Goal: Book appointment/travel/reservation

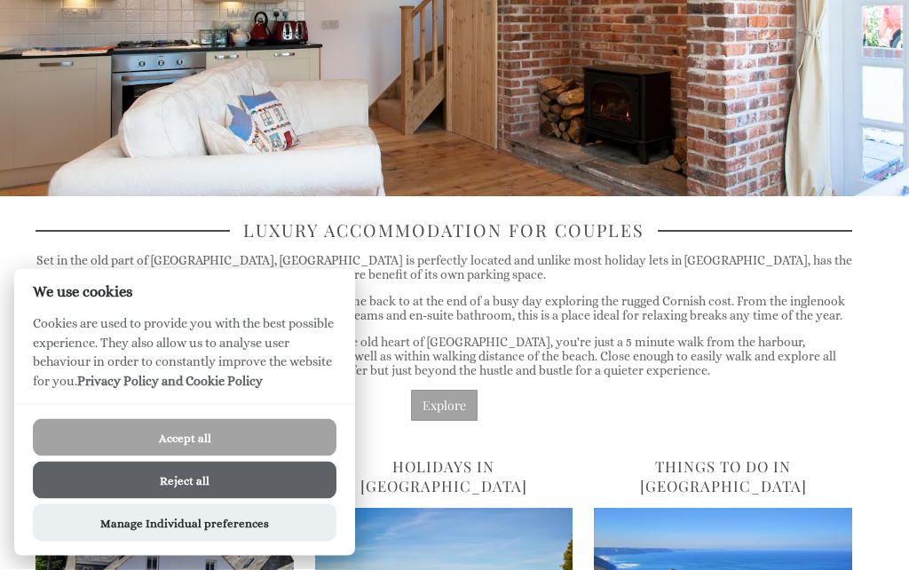
scroll to position [233, 0]
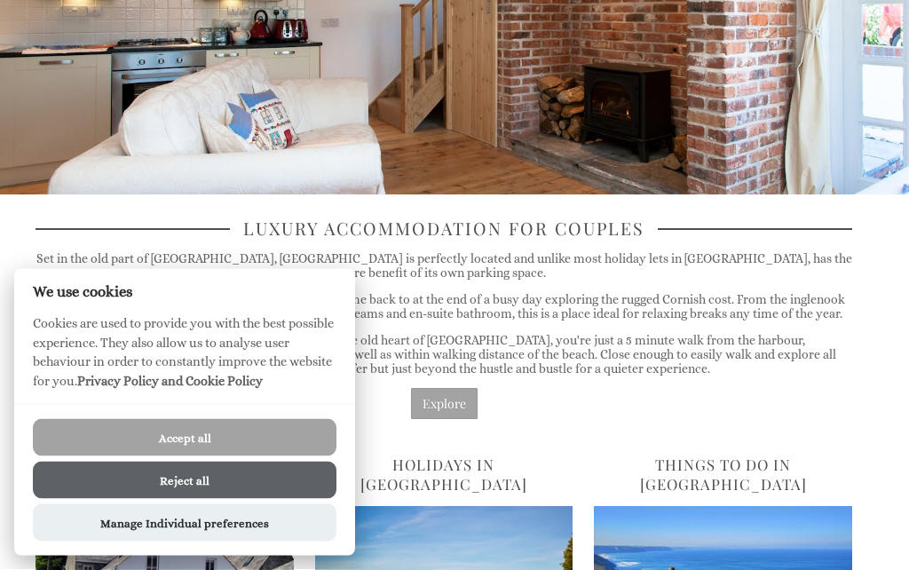
click at [266, 456] on button "Accept all" at bounding box center [185, 437] width 304 height 37
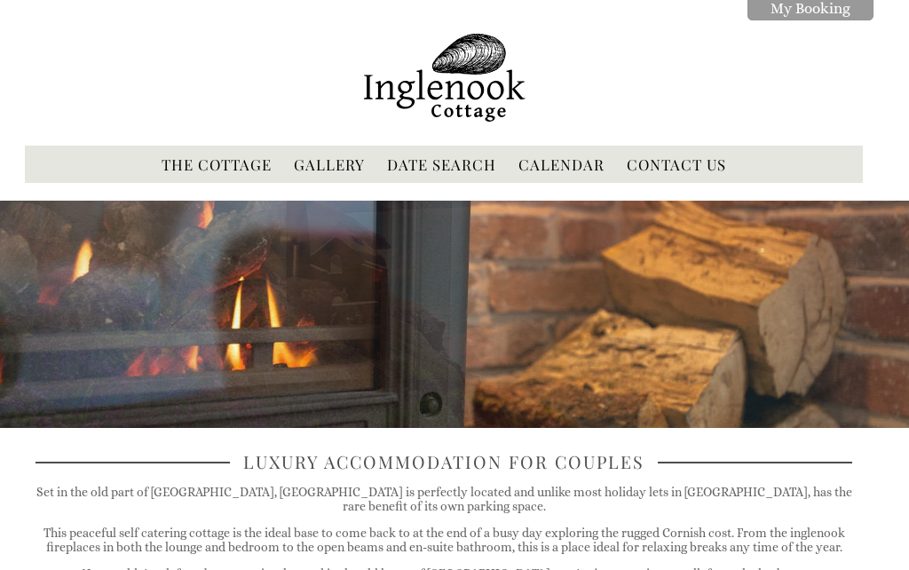
click at [472, 167] on link "Date Search" at bounding box center [441, 164] width 109 height 20
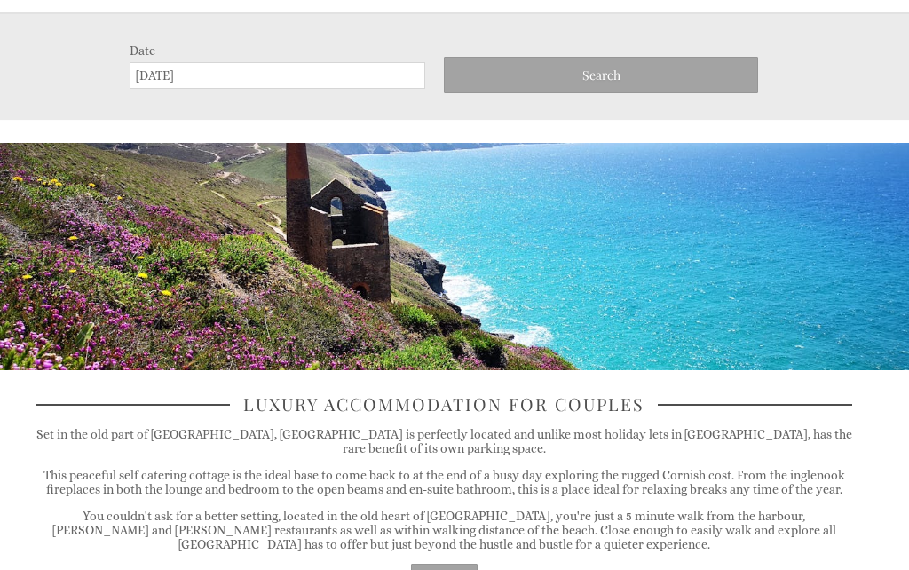
scroll to position [202, 0]
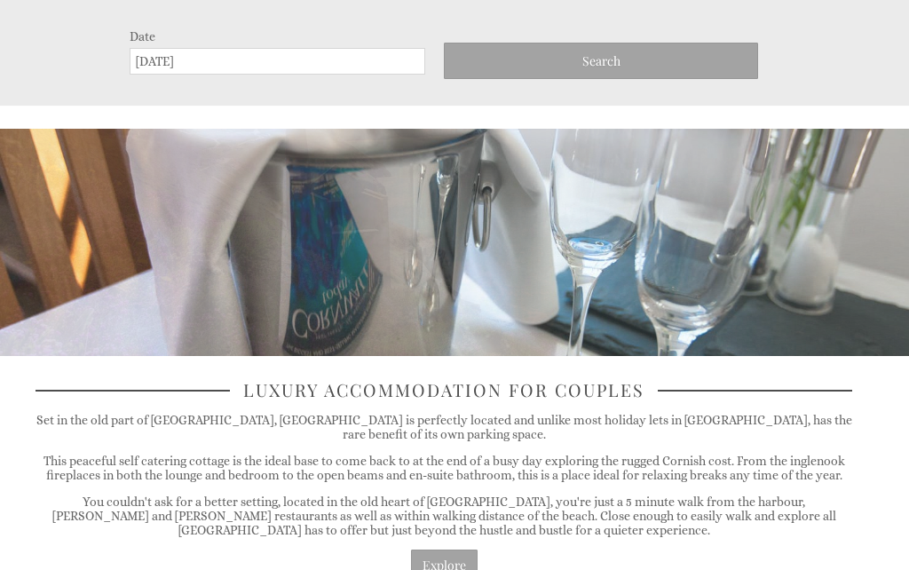
click at [151, 64] on input "[DATE]" at bounding box center [278, 61] width 296 height 27
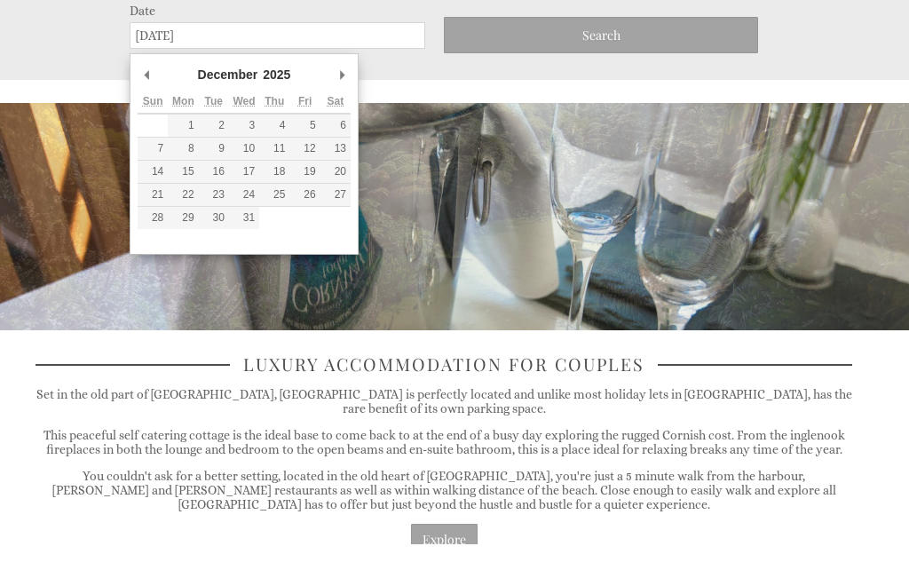
type input "[DATE]"
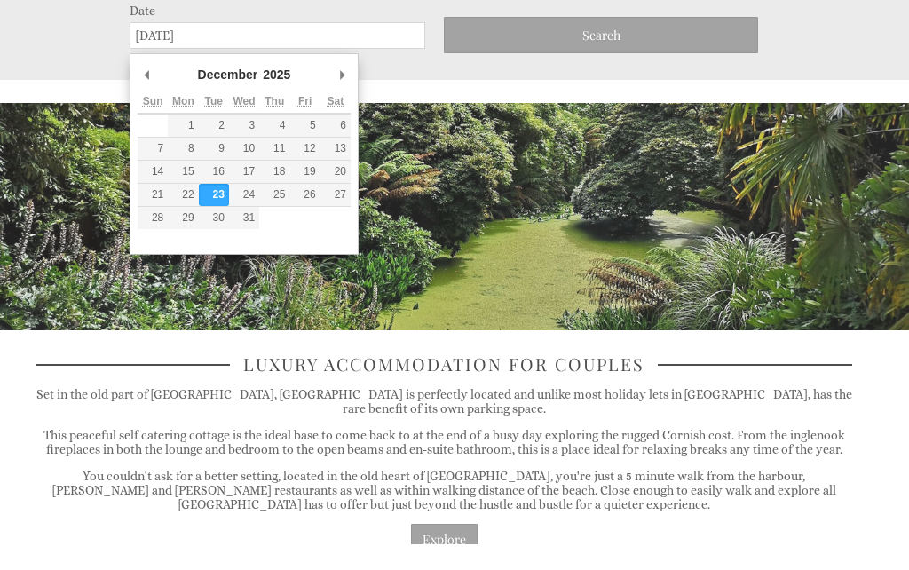
scroll to position [228, 0]
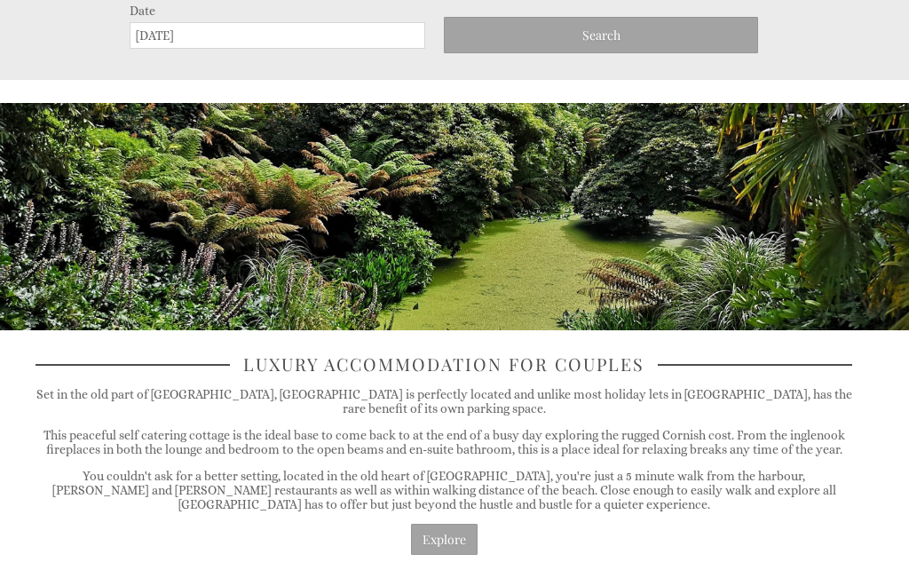
click at [589, 36] on span "Search" at bounding box center [601, 35] width 38 height 17
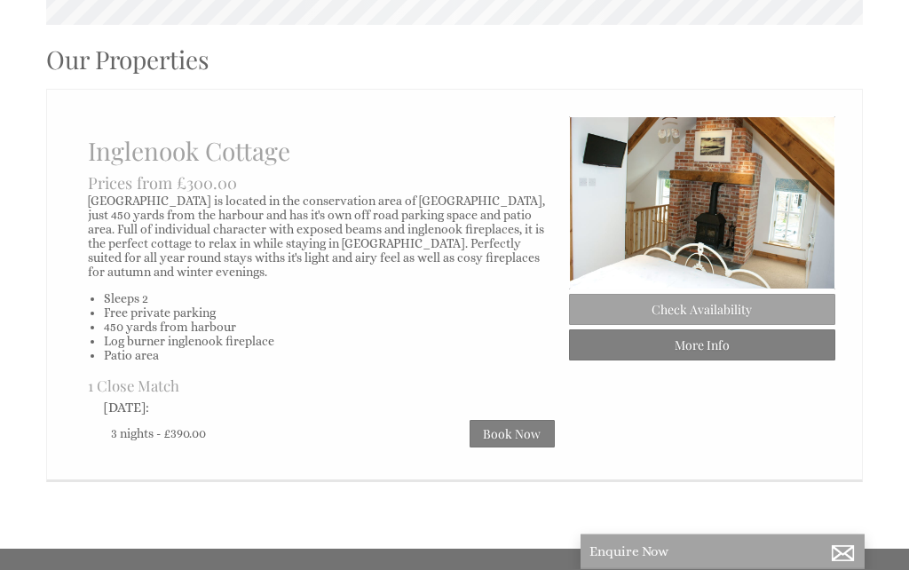
scroll to position [687, 0]
click at [521, 440] on link "Book Now" at bounding box center [512, 434] width 85 height 28
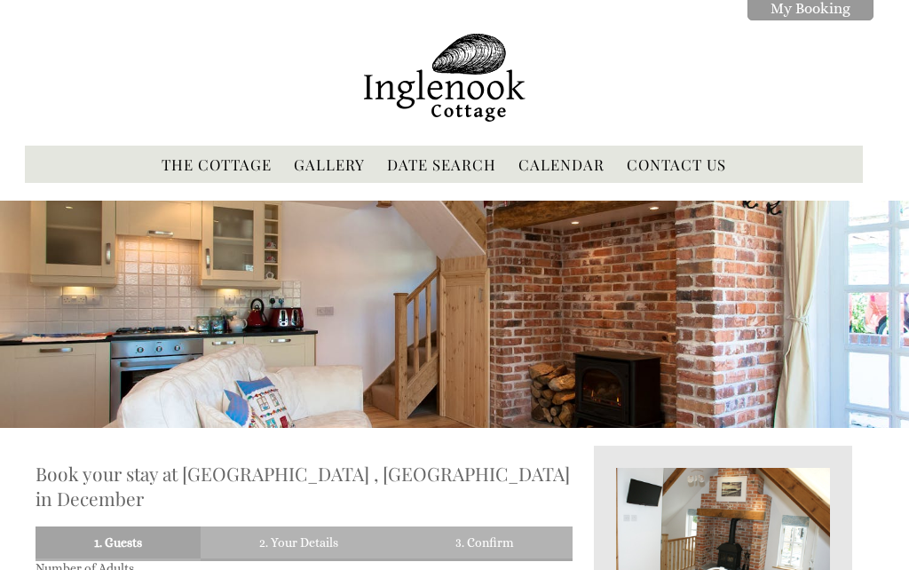
click at [572, 170] on link "Calendar" at bounding box center [561, 164] width 86 height 20
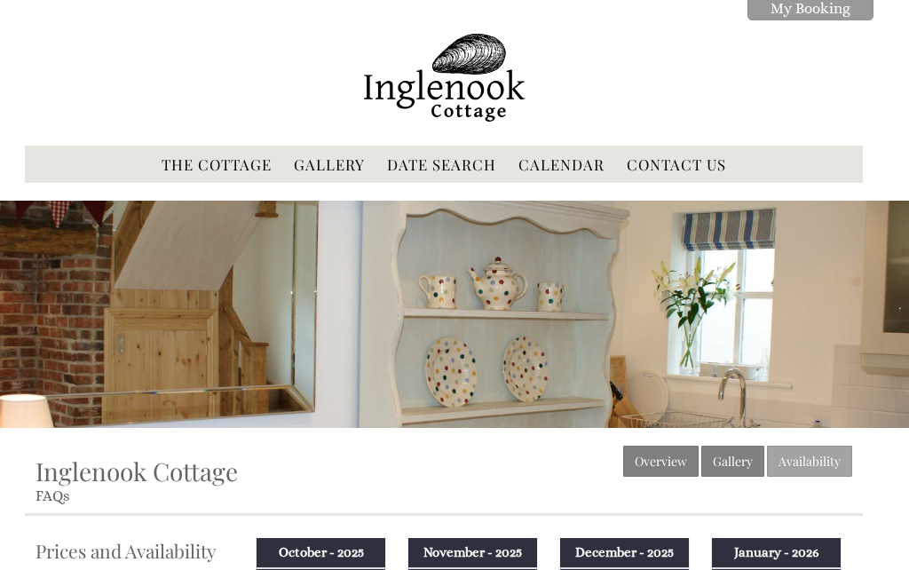
click at [192, 162] on link "The Cottage" at bounding box center [217, 164] width 110 height 20
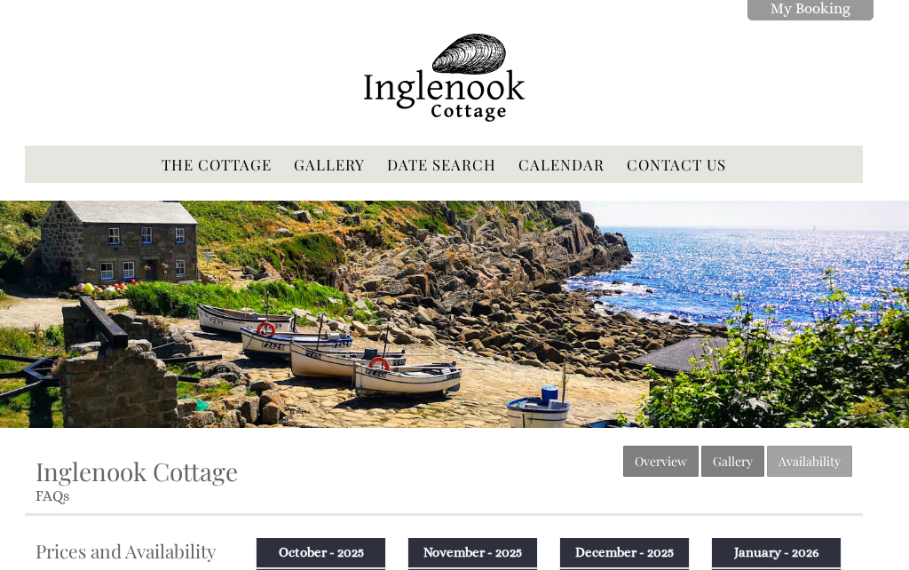
click at [703, 167] on link "Contact Us" at bounding box center [676, 164] width 99 height 20
